Goal: Transaction & Acquisition: Purchase product/service

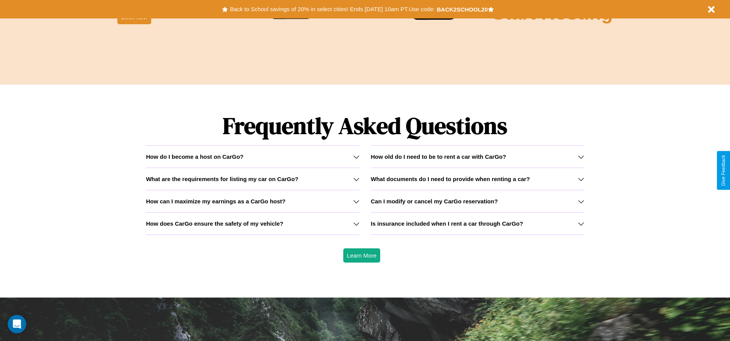
scroll to position [1104, 0]
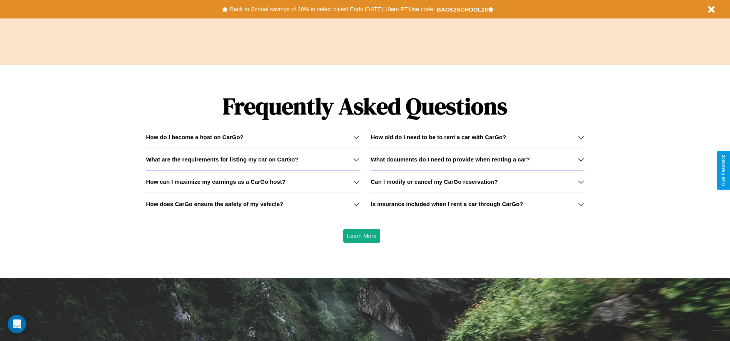
click at [252, 204] on h3 "How does CarGo ensure the safety of my vehicle?" at bounding box center [214, 204] width 137 height 7
click at [581, 204] on icon at bounding box center [581, 204] width 6 height 6
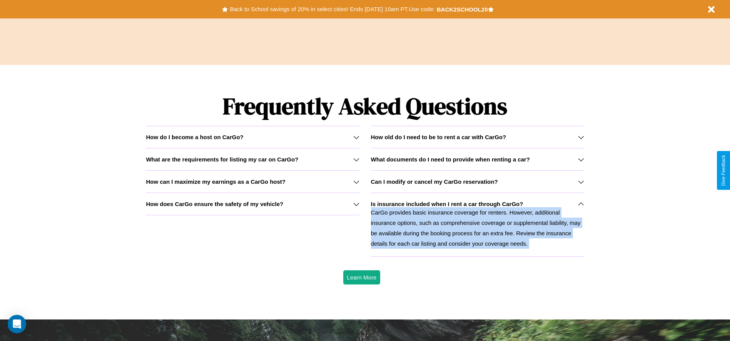
click at [581, 204] on icon at bounding box center [581, 204] width 6 height 6
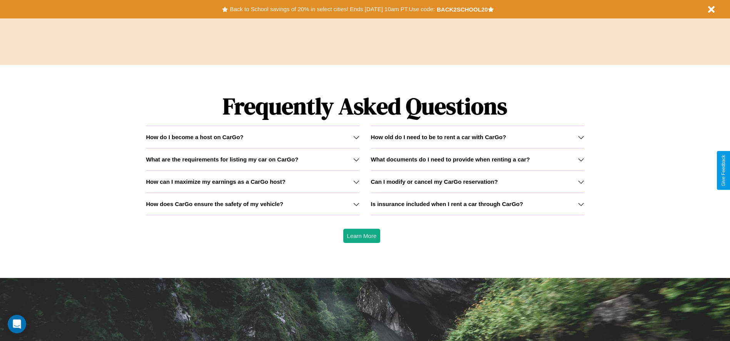
click at [252, 137] on div "How do I become a host on CarGo?" at bounding box center [252, 137] width 213 height 7
click at [252, 182] on h3 "How can I maximize my earnings as a CarGo host?" at bounding box center [216, 182] width 140 height 7
click at [252, 159] on h3 "What are the requirements for listing my car on CarGo?" at bounding box center [222, 159] width 152 height 7
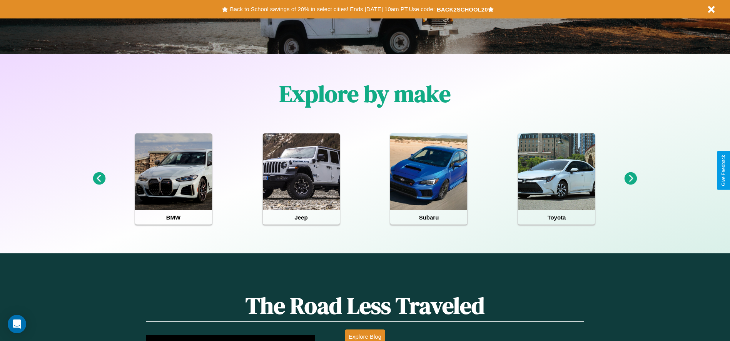
scroll to position [160, 0]
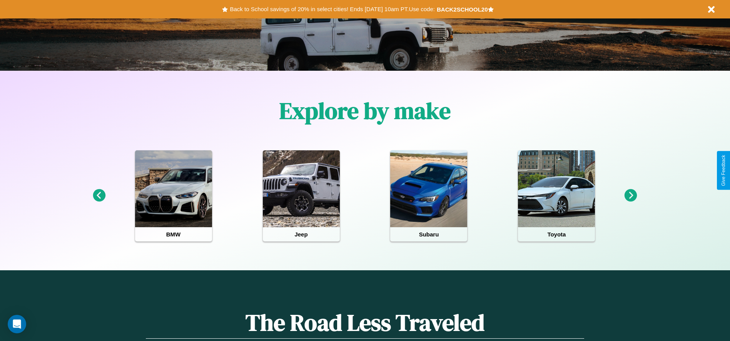
click at [631, 196] on icon at bounding box center [630, 195] width 13 height 13
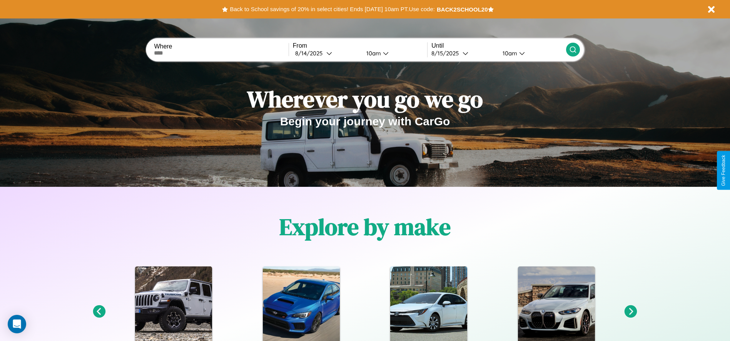
scroll to position [0, 0]
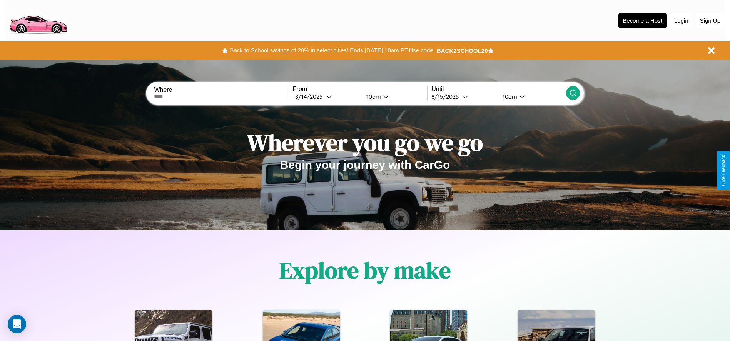
click at [221, 97] on input "text" at bounding box center [221, 96] width 134 height 6
type input "******"
click at [326, 97] on icon at bounding box center [329, 97] width 6 height 6
select select "*"
select select "****"
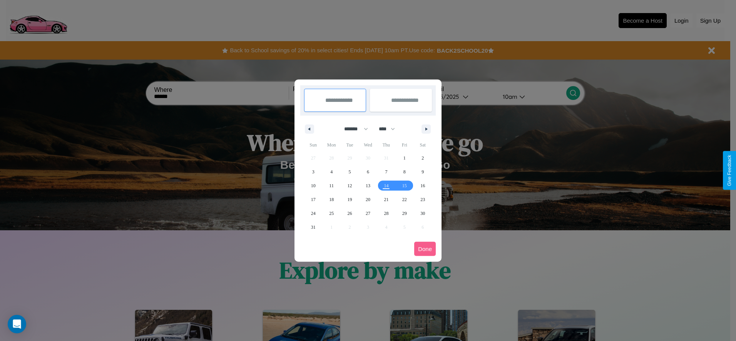
drag, startPoint x: 352, startPoint y: 129, endPoint x: 368, endPoint y: 154, distance: 29.7
click at [352, 129] on select "******* ******** ***** ***** *** **** **** ****** ********* ******* ******** **…" at bounding box center [354, 129] width 33 height 13
select select "*"
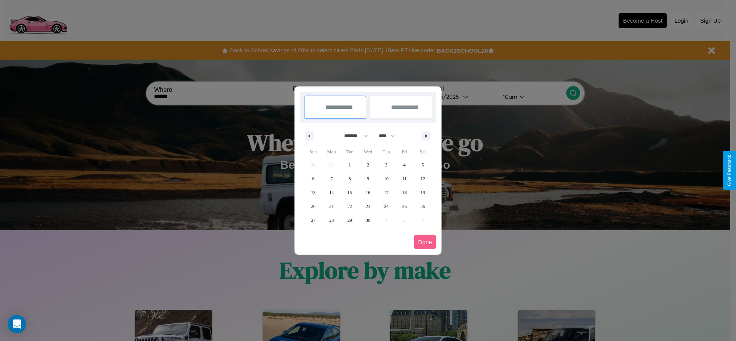
click at [390, 136] on select "**** **** **** **** **** **** **** **** **** **** **** **** **** **** **** ****…" at bounding box center [386, 136] width 23 height 13
select select "****"
click at [422, 206] on span "25" at bounding box center [422, 207] width 5 height 14
type input "**********"
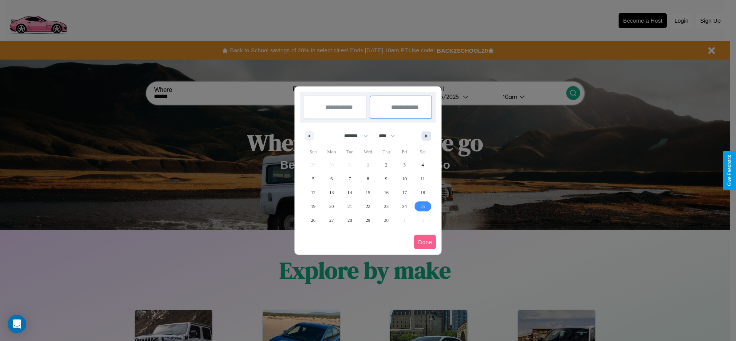
click at [426, 136] on icon "button" at bounding box center [427, 136] width 4 height 3
select select "*"
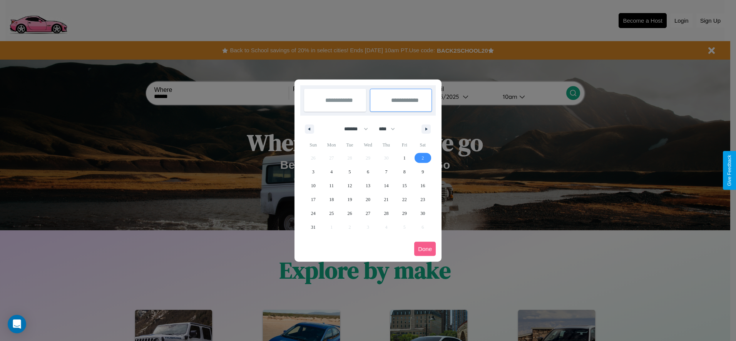
click at [422, 158] on span "2" at bounding box center [422, 158] width 2 height 14
type input "**********"
select select "*"
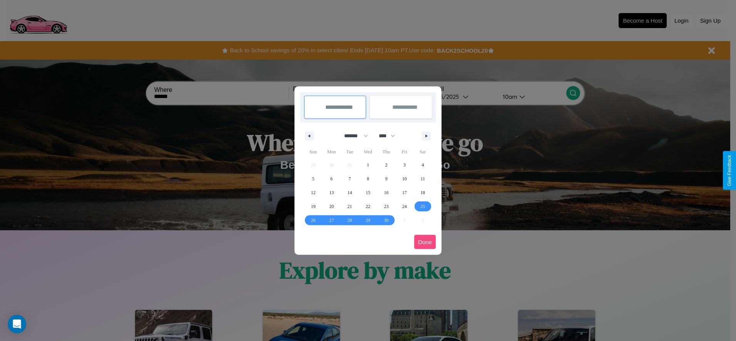
click at [425, 242] on button "Done" at bounding box center [425, 242] width 22 height 14
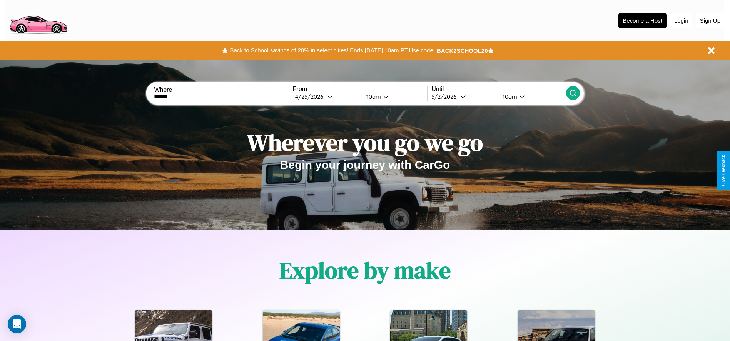
click at [572, 93] on icon at bounding box center [573, 93] width 8 height 8
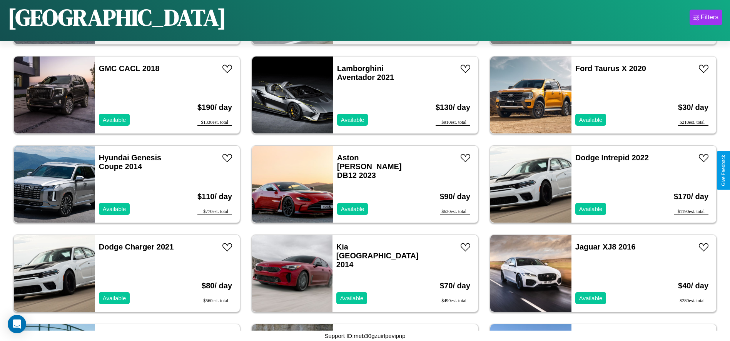
scroll to position [1335, 0]
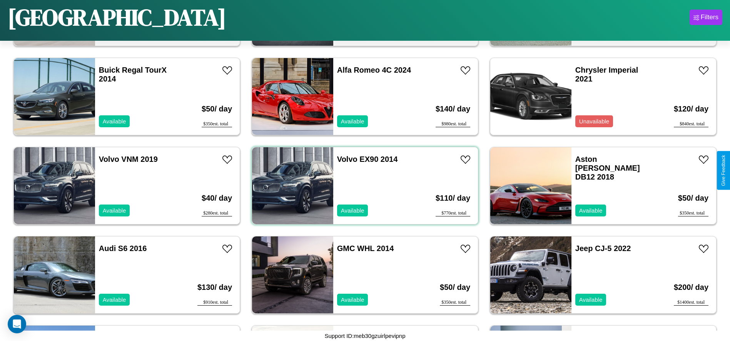
click at [362, 186] on div "Volvo EX90 2014 Available" at bounding box center [377, 185] width 89 height 77
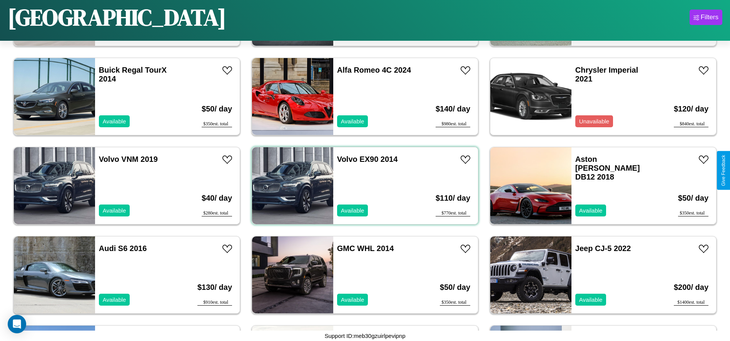
click at [362, 186] on div "Volvo EX90 2014 Available" at bounding box center [377, 185] width 89 height 77
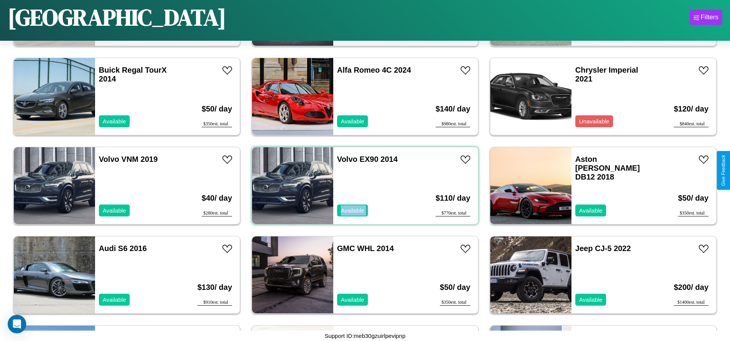
click at [362, 186] on div "Volvo EX90 2014 Available" at bounding box center [377, 185] width 89 height 77
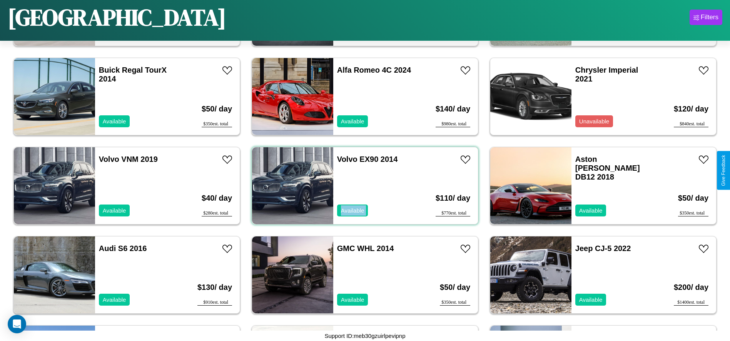
click at [362, 186] on div "Volvo EX90 2014 Available" at bounding box center [377, 185] width 89 height 77
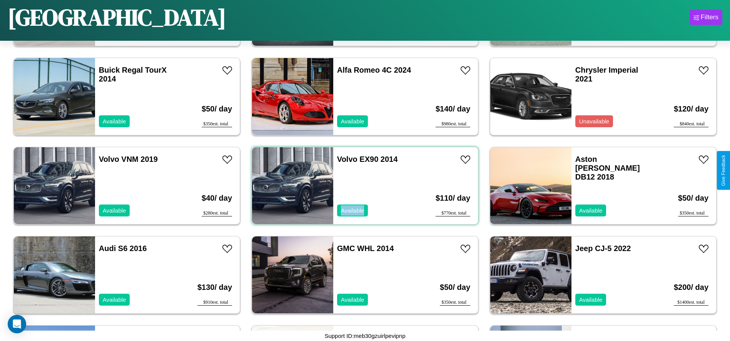
click at [362, 186] on div "Volvo EX90 2014 Available" at bounding box center [377, 185] width 89 height 77
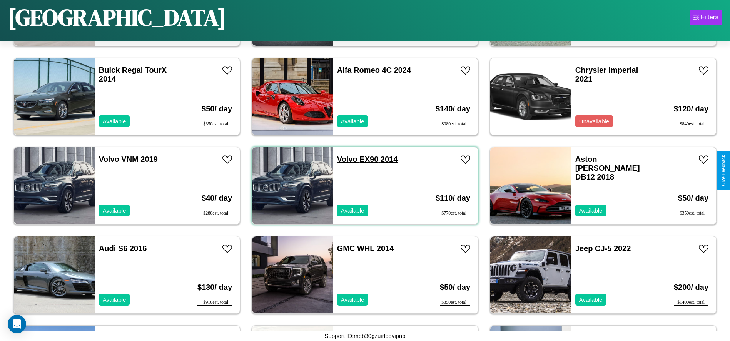
click at [344, 159] on link "Volvo EX90 2014" at bounding box center [367, 159] width 61 height 8
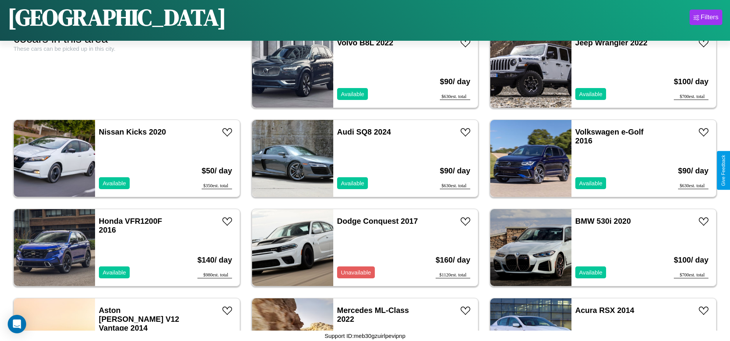
scroll to position [0, 0]
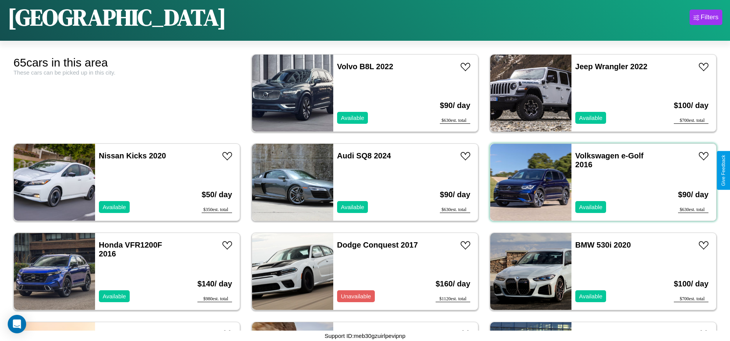
click at [598, 182] on div "Volkswagen e-Golf 2016 Available" at bounding box center [615, 182] width 89 height 77
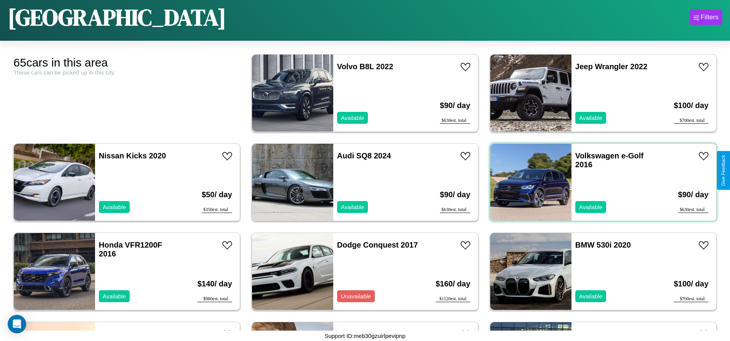
click at [598, 182] on div "Volkswagen e-Golf 2016 Available" at bounding box center [615, 182] width 89 height 77
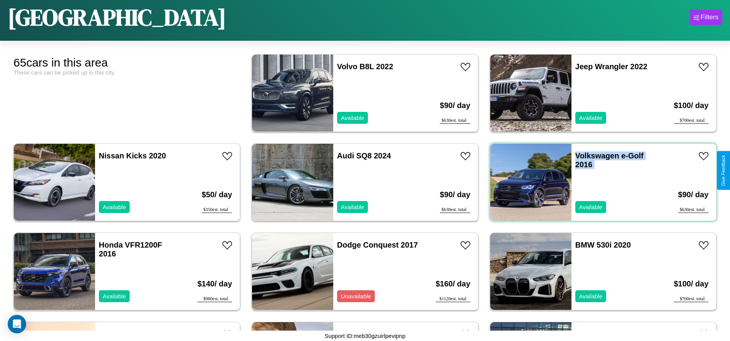
click at [598, 182] on div "Volkswagen e-Golf 2016 Available" at bounding box center [615, 182] width 89 height 77
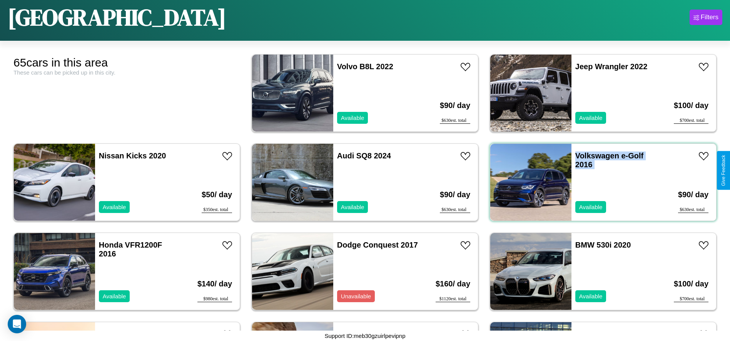
click at [598, 182] on div "Volkswagen e-Golf 2016 Available" at bounding box center [615, 182] width 89 height 77
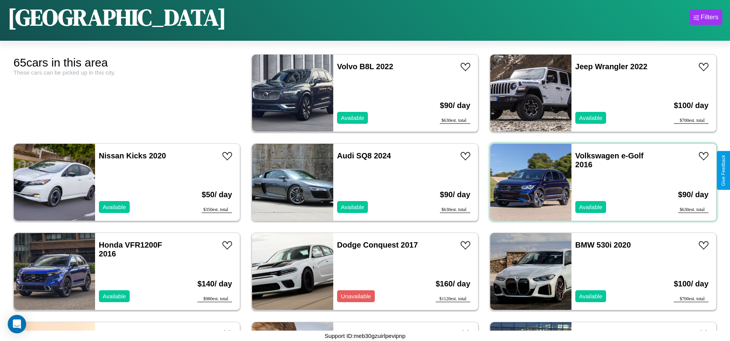
click at [598, 182] on div "Volkswagen e-Golf 2016 Available" at bounding box center [615, 182] width 89 height 77
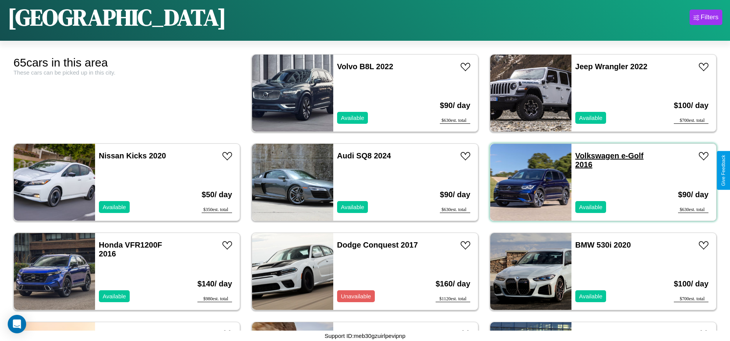
click at [592, 156] on link "Volkswagen e-Golf 2016" at bounding box center [609, 160] width 68 height 17
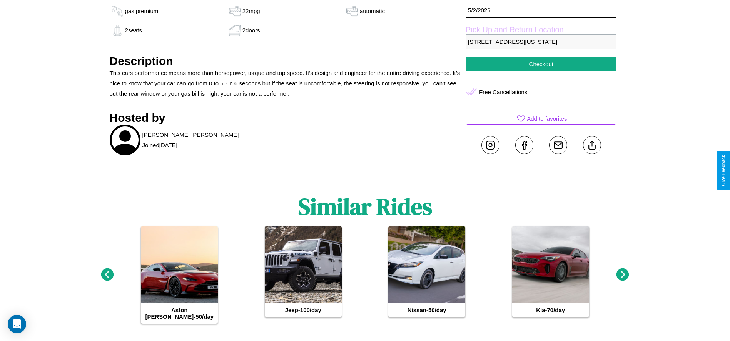
scroll to position [315, 0]
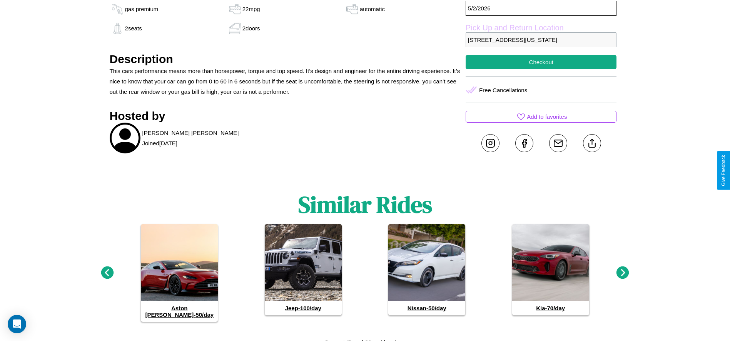
click at [622, 270] on icon at bounding box center [622, 273] width 13 height 13
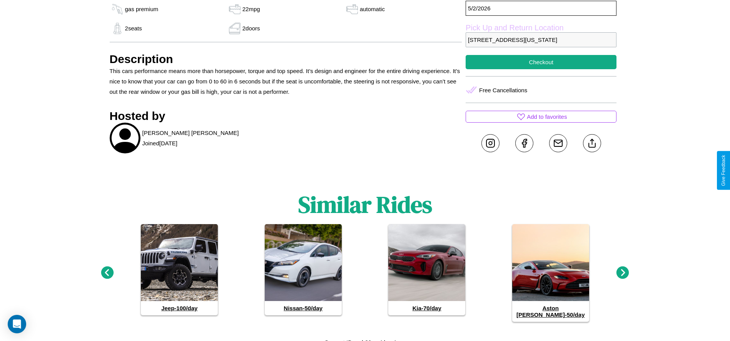
click at [622, 270] on icon at bounding box center [622, 273] width 13 height 13
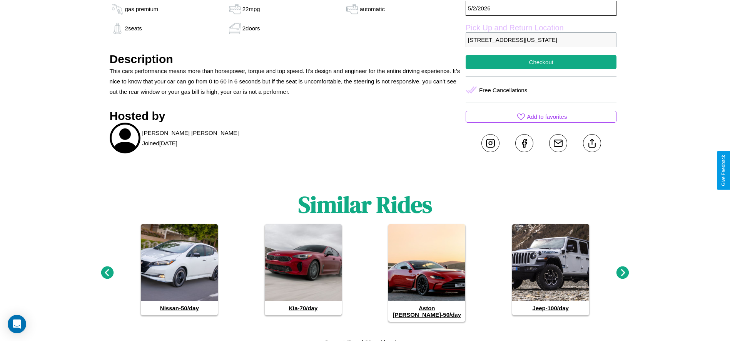
click at [622, 270] on icon at bounding box center [622, 273] width 13 height 13
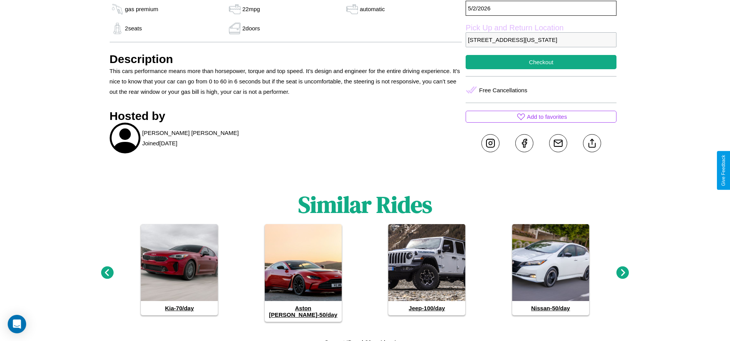
click at [107, 270] on icon at bounding box center [107, 273] width 13 height 13
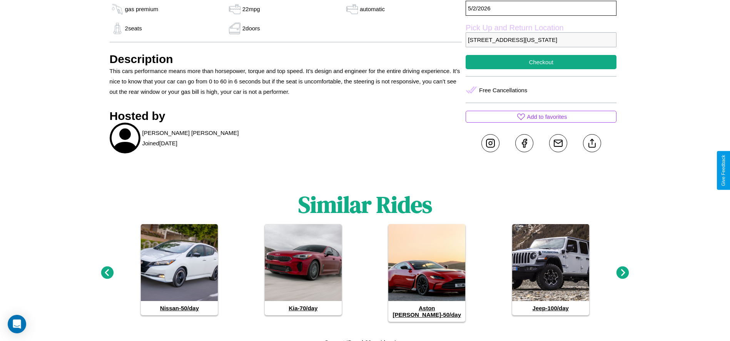
click at [107, 270] on icon at bounding box center [107, 273] width 13 height 13
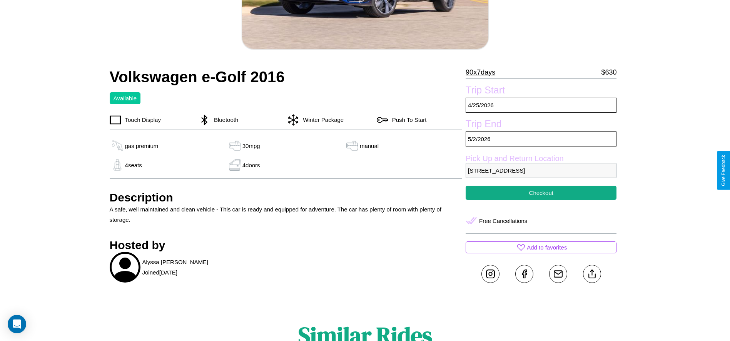
scroll to position [254, 0]
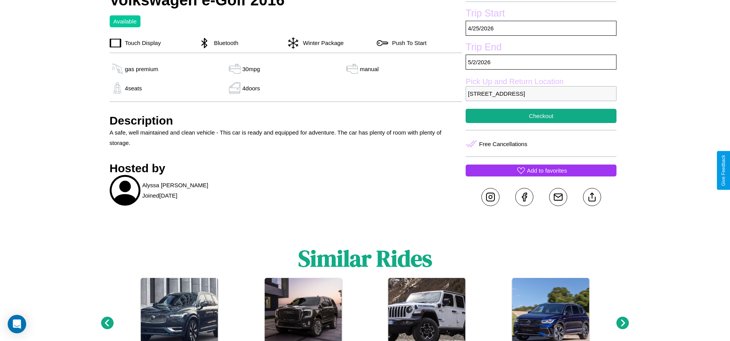
click at [541, 170] on p "Add to favorites" at bounding box center [547, 170] width 40 height 10
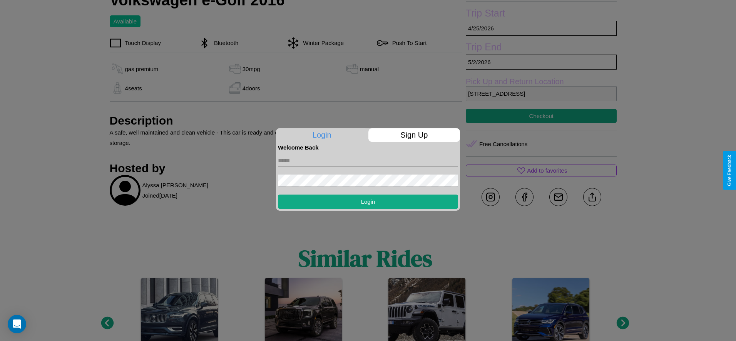
click at [414, 135] on p "Sign Up" at bounding box center [414, 135] width 92 height 14
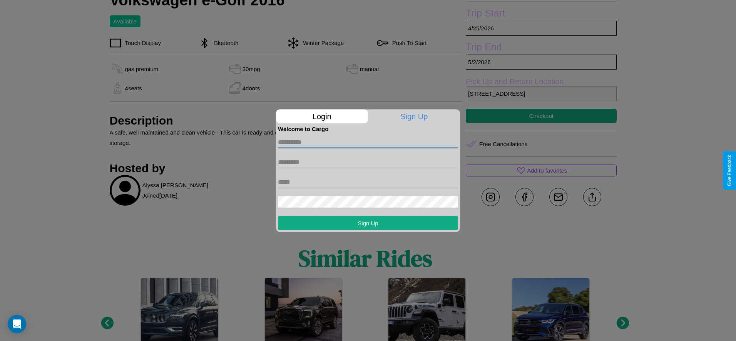
click at [368, 142] on input "text" at bounding box center [368, 142] width 180 height 12
type input "******"
click at [368, 162] on input "text" at bounding box center [368, 162] width 180 height 12
type input "******"
click at [368, 182] on input "text" at bounding box center [368, 182] width 180 height 12
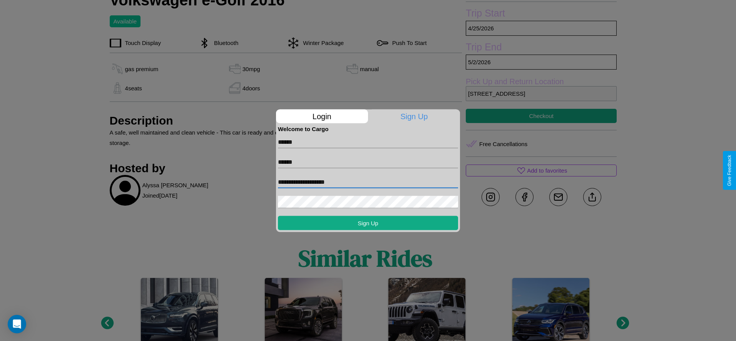
type input "**********"
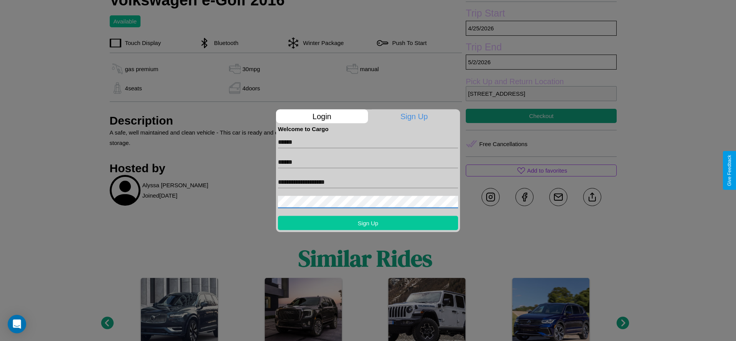
click at [368, 223] on button "Sign Up" at bounding box center [368, 223] width 180 height 14
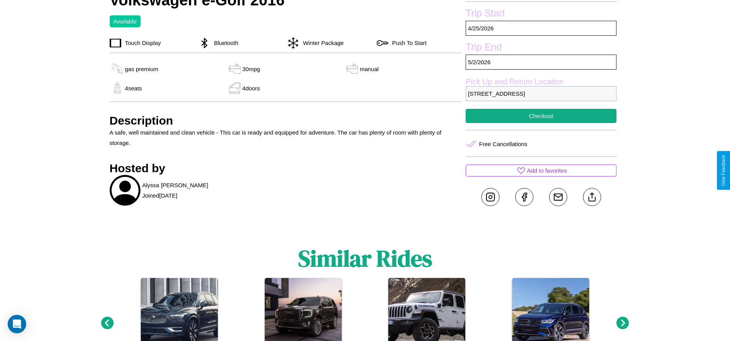
scroll to position [199, 0]
